Goal: Information Seeking & Learning: Find specific fact

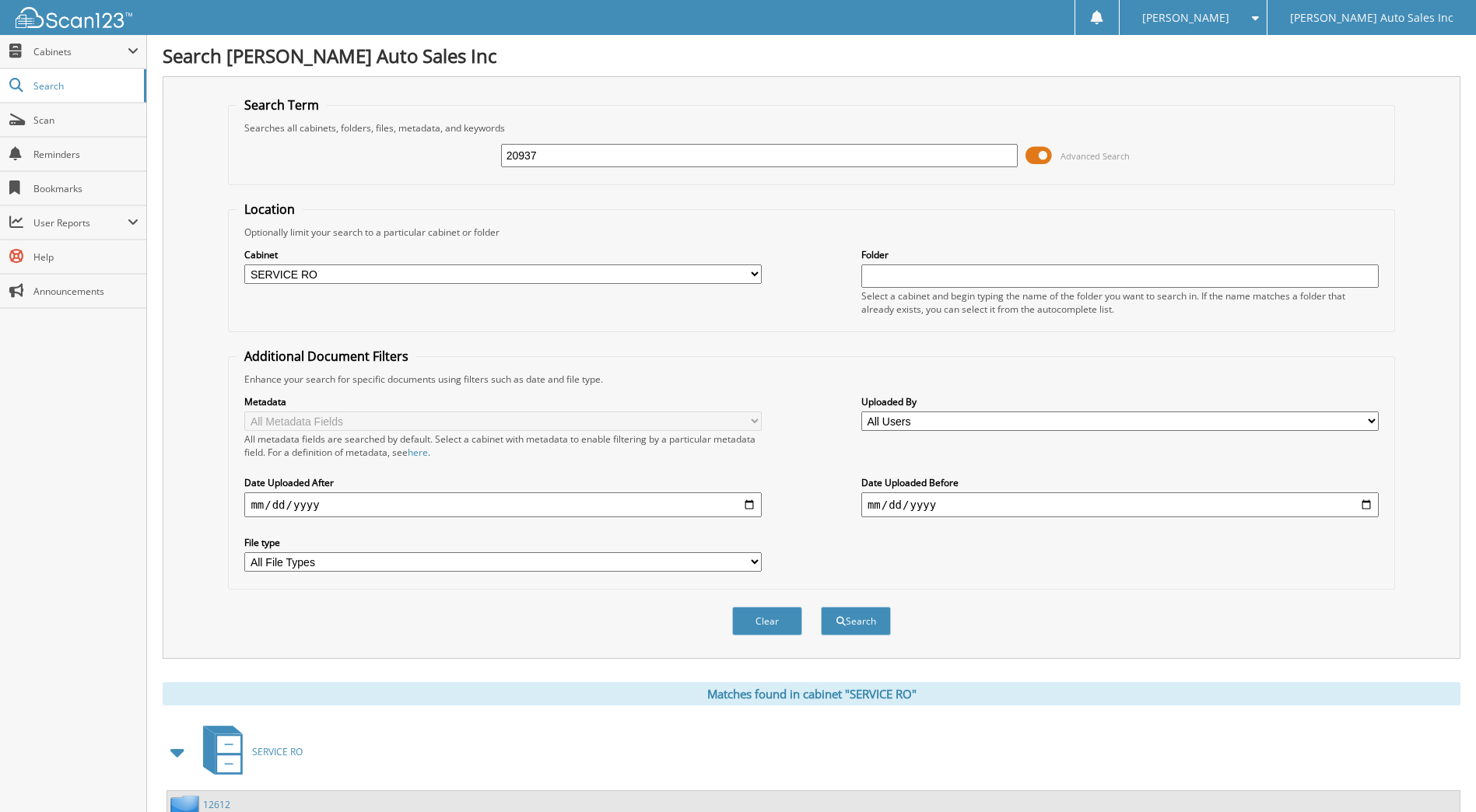
click at [554, 160] on input "20937" at bounding box center [760, 156] width 518 height 24
type input "2"
type input "20723"
click at [821, 607] on button "Search" at bounding box center [856, 621] width 70 height 29
click at [549, 161] on input "20723" at bounding box center [760, 156] width 518 height 24
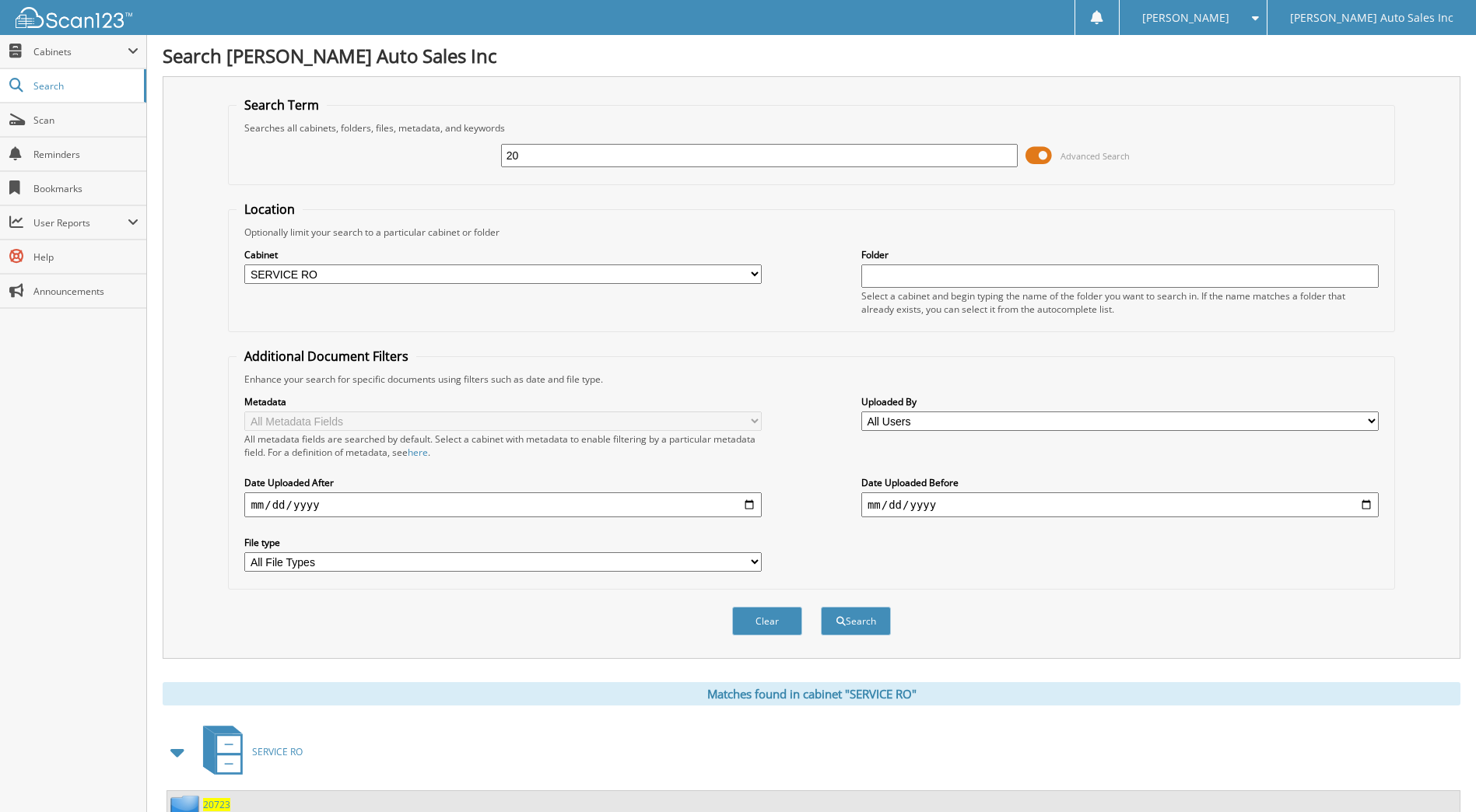
type input "2"
type input "20997"
click at [821, 607] on button "Search" at bounding box center [856, 621] width 70 height 29
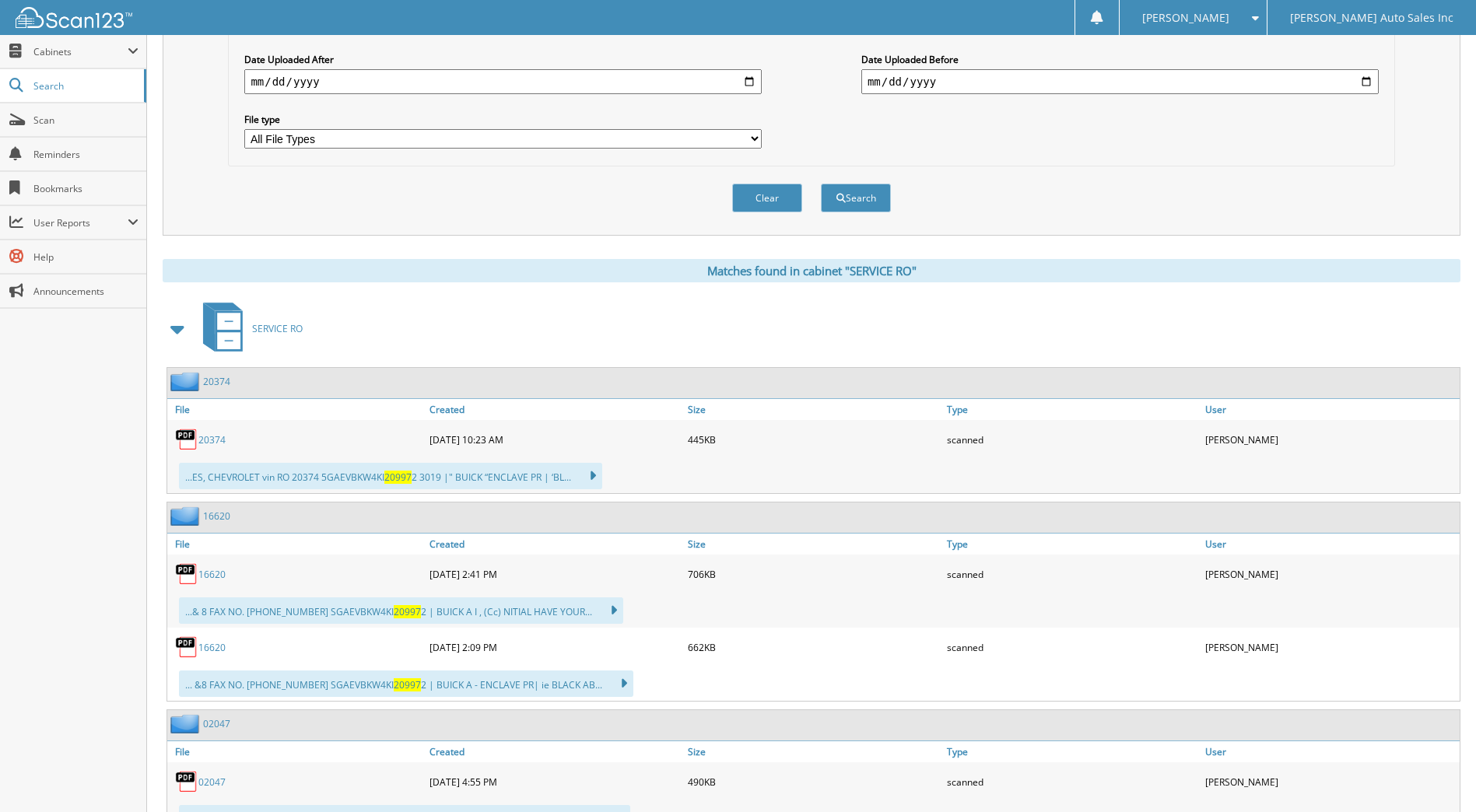
scroll to position [389, 0]
